Goal: Task Accomplishment & Management: Use online tool/utility

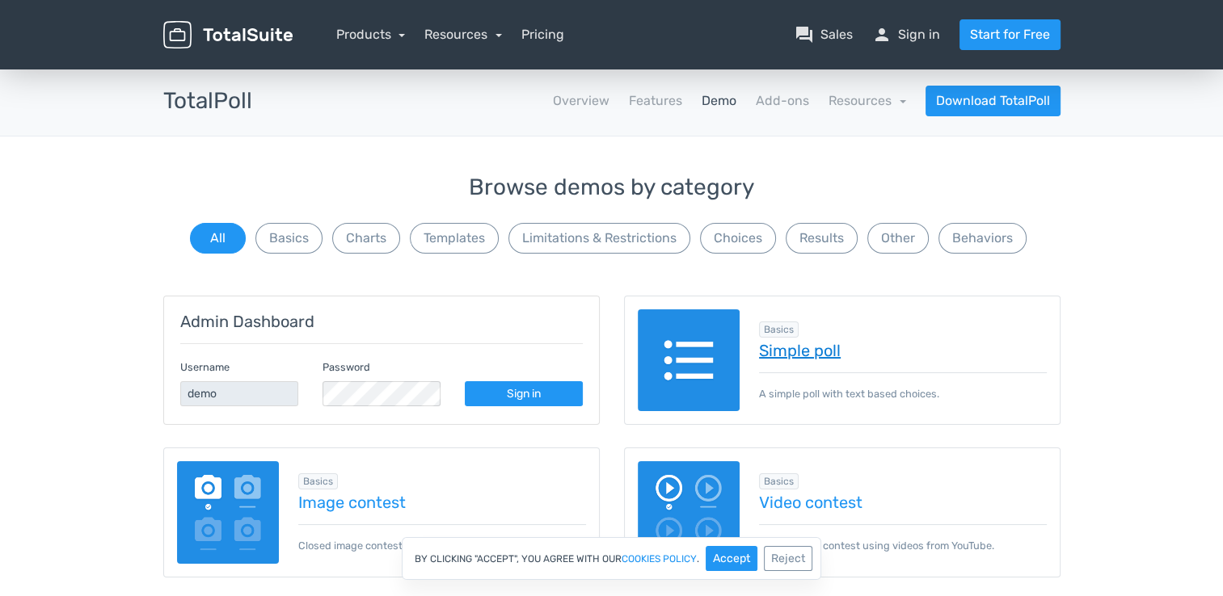
click at [819, 351] on link "Simple poll" at bounding box center [903, 351] width 288 height 18
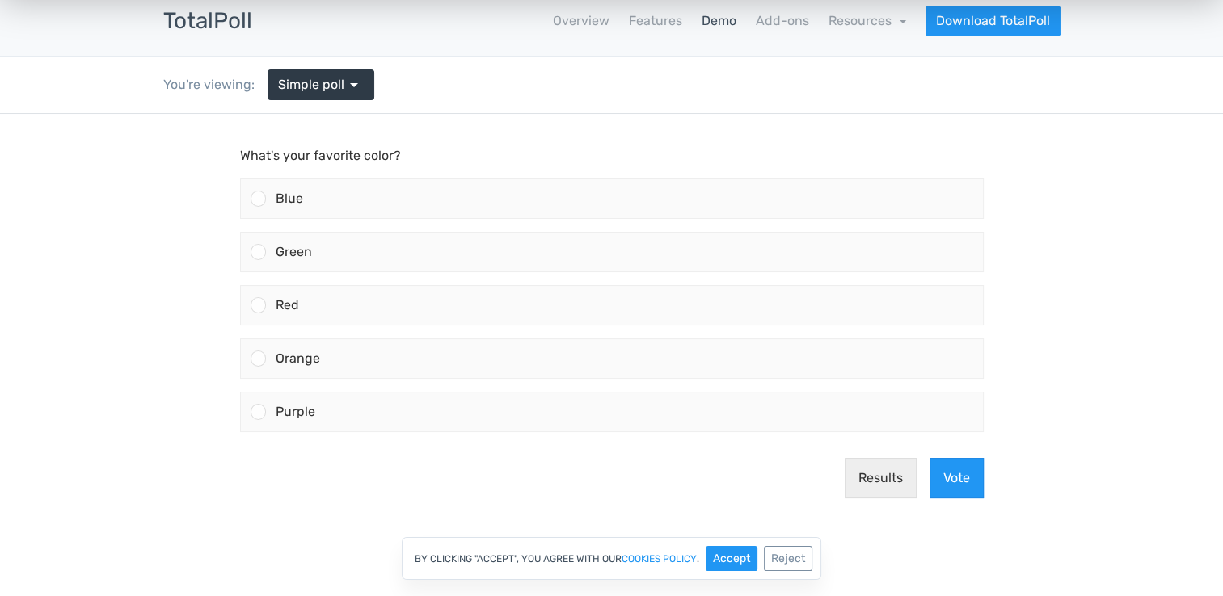
scroll to position [81, 0]
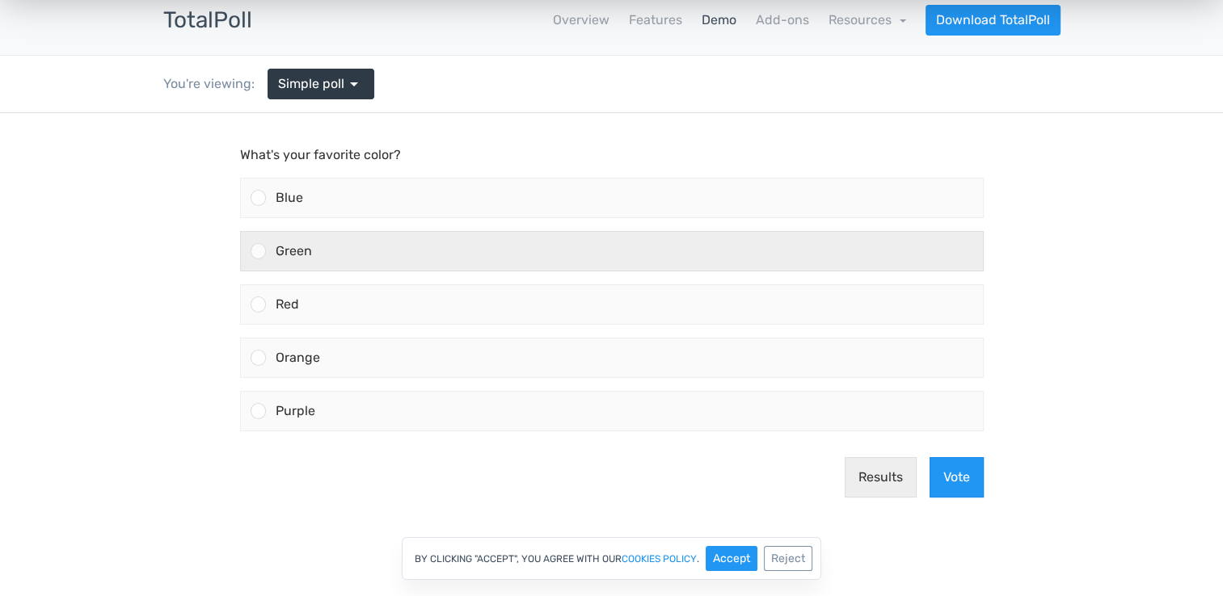
click at [257, 260] on div at bounding box center [253, 251] width 25 height 39
click at [258, 251] on input "Green" at bounding box center [258, 251] width 0 height 0
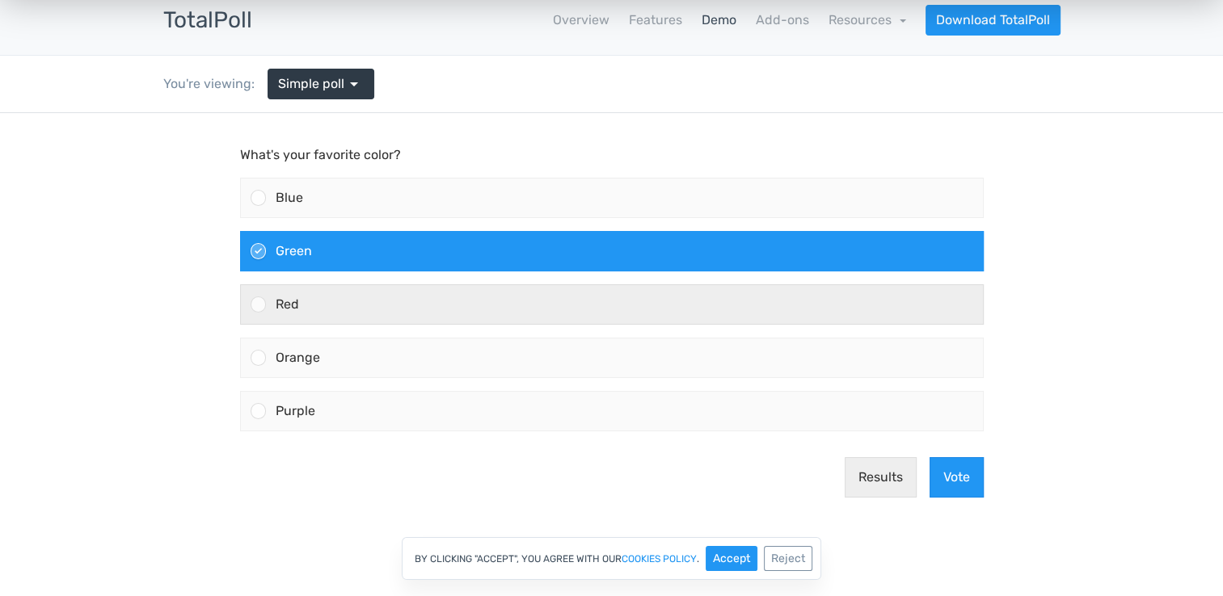
click at [259, 297] on div at bounding box center [258, 304] width 15 height 15
click at [258, 305] on input "Red" at bounding box center [258, 305] width 0 height 0
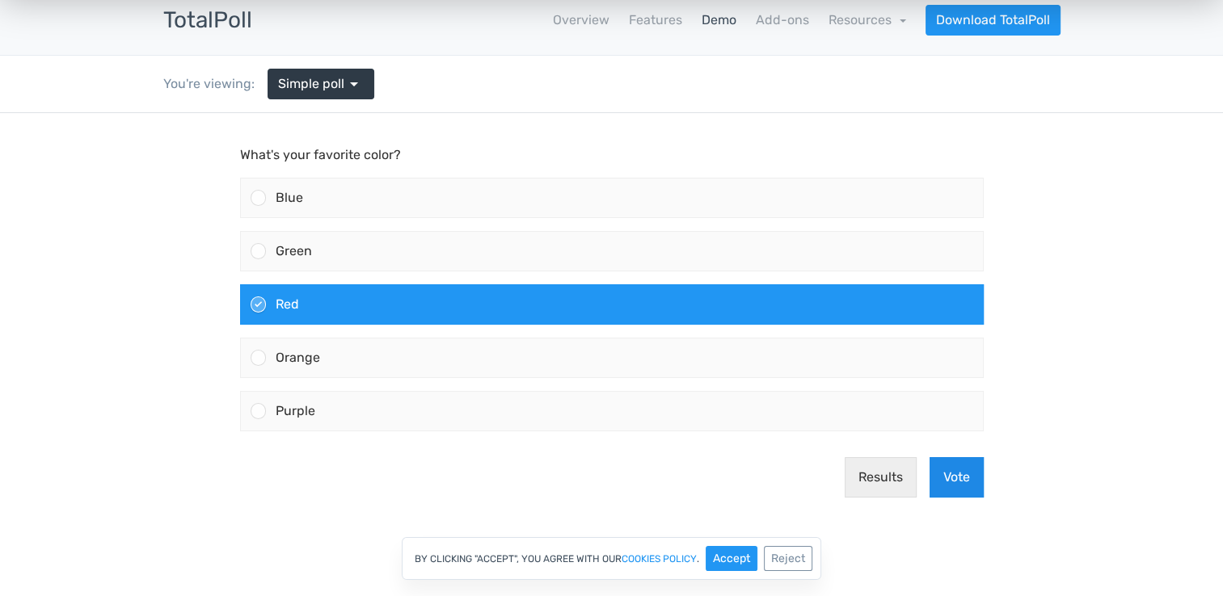
click at [949, 469] on button "Vote" at bounding box center [956, 477] width 54 height 40
